Goal: Navigation & Orientation: Find specific page/section

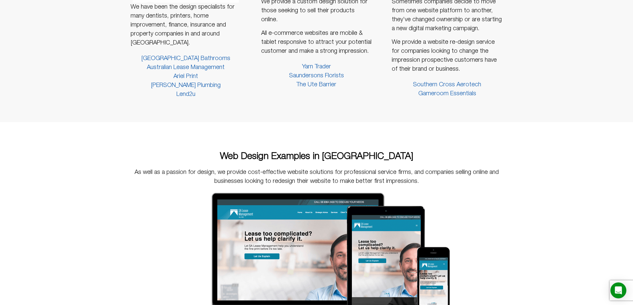
scroll to position [798, 0]
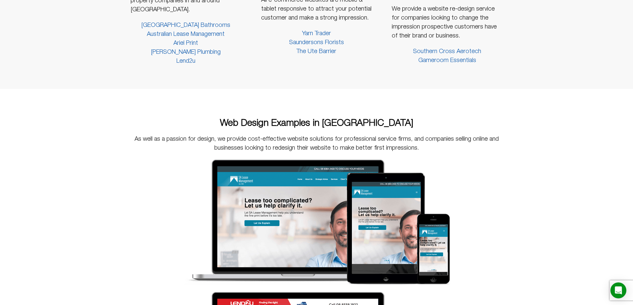
click at [446, 50] on span "Southern Cross Aerotech" at bounding box center [447, 51] width 68 height 9
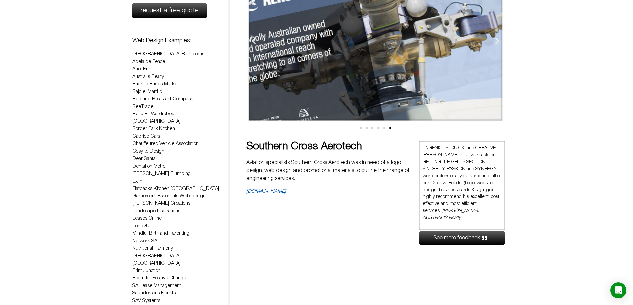
scroll to position [299, 0]
